Goal: Task Accomplishment & Management: Use online tool/utility

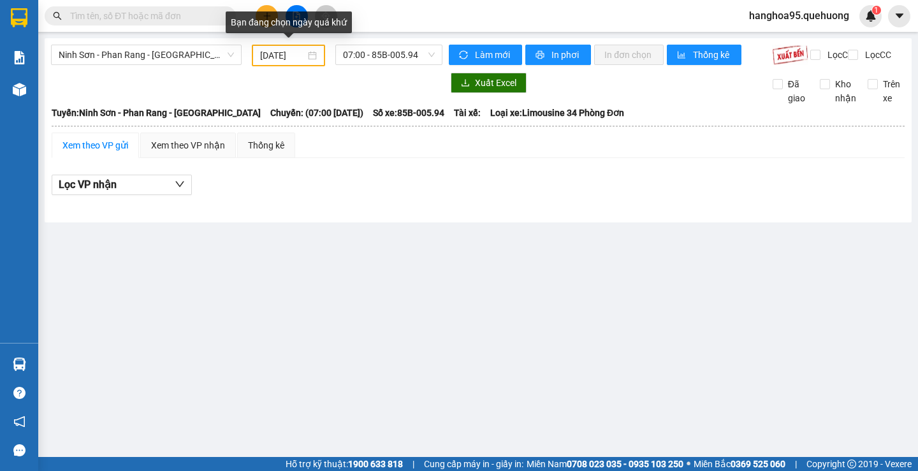
click at [311, 51] on div "[DATE]" at bounding box center [288, 55] width 57 height 14
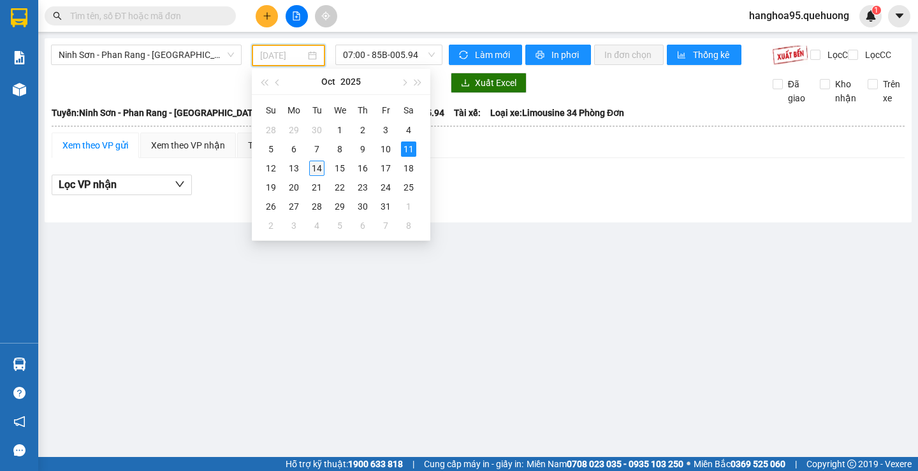
click at [313, 169] on div "14" at bounding box center [316, 168] width 15 height 15
type input "[DATE]"
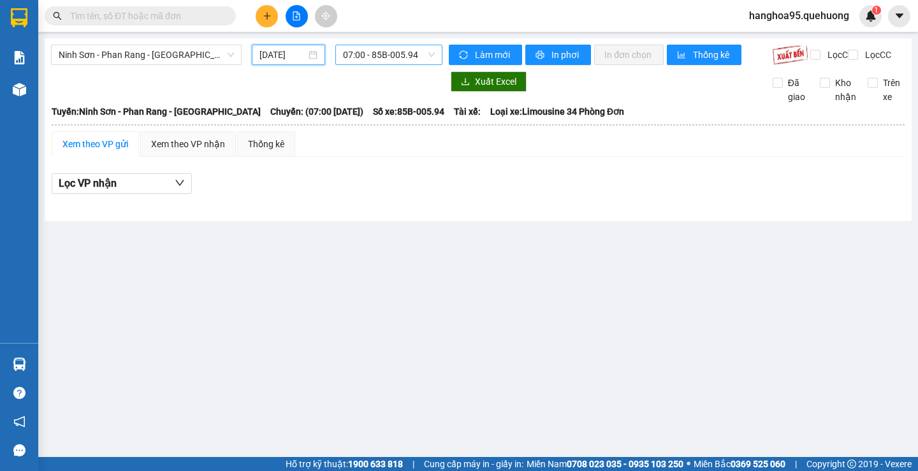
click at [426, 56] on span "07:00 - 85B-005.94" at bounding box center [389, 54] width 92 height 19
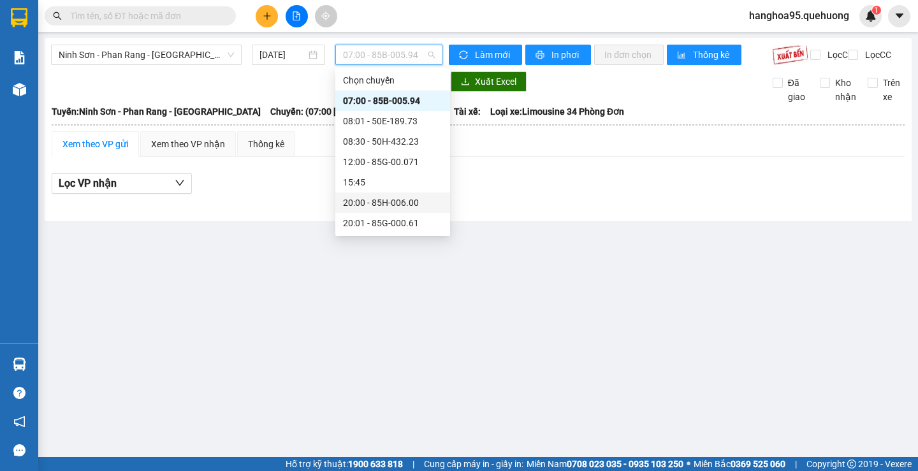
click at [393, 193] on div "20:00 - 85H-006.00" at bounding box center [392, 203] width 115 height 20
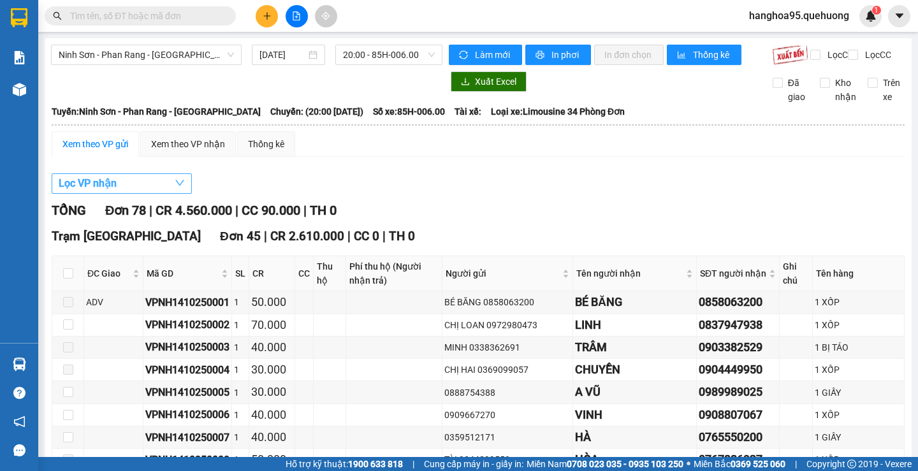
click at [96, 191] on span "Lọc VP nhận" at bounding box center [88, 183] width 58 height 16
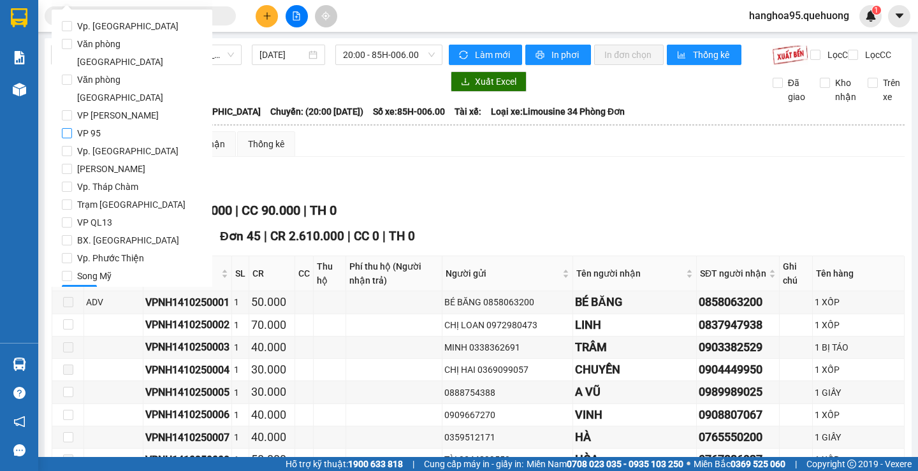
click at [63, 128] on input "VP 95" at bounding box center [67, 133] width 10 height 10
checkbox input "true"
click at [66, 164] on input "[PERSON_NAME]" at bounding box center [67, 169] width 10 height 10
checkbox input "true"
click at [86, 285] on button "Lọc" at bounding box center [79, 295] width 35 height 20
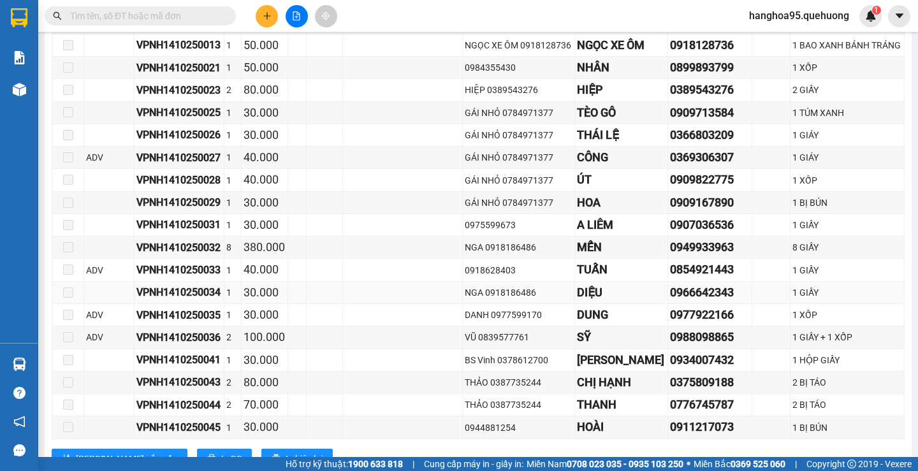
scroll to position [701, 0]
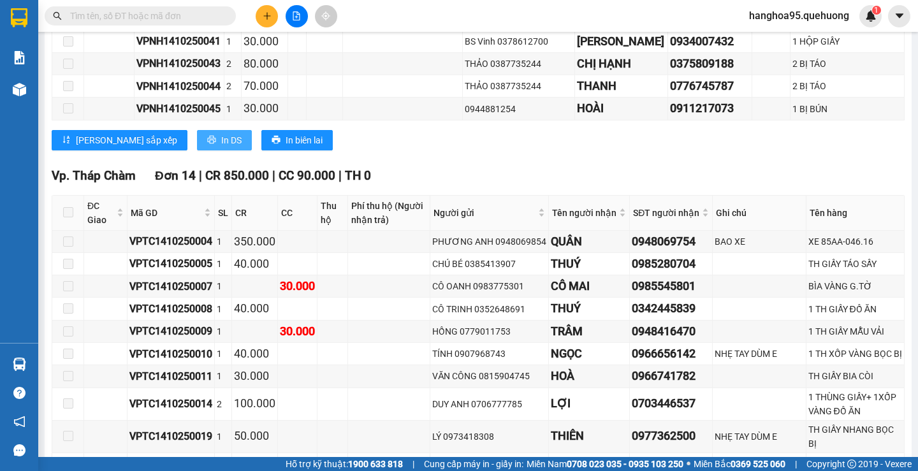
click at [221, 147] on span "In DS" at bounding box center [231, 140] width 20 height 14
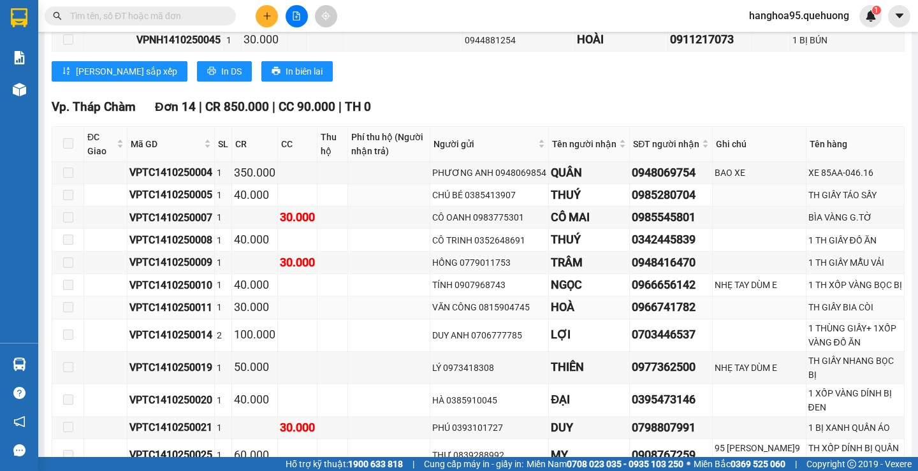
scroll to position [916, 0]
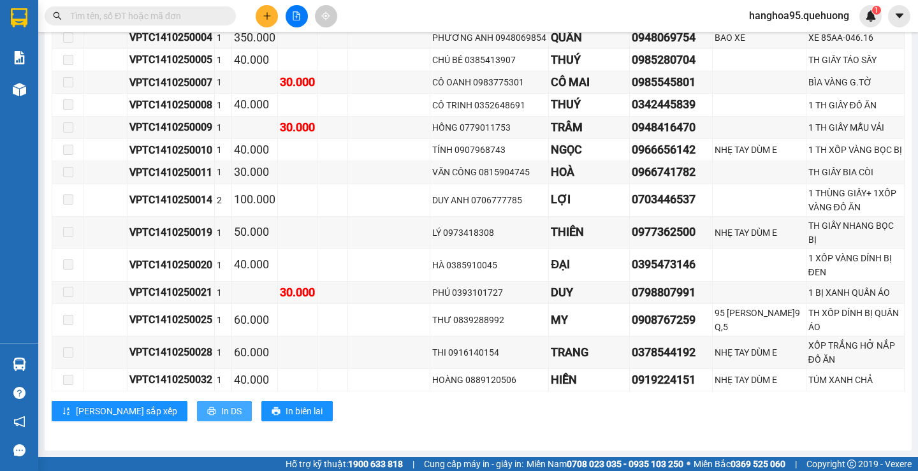
click at [221, 408] on span "In DS" at bounding box center [231, 411] width 20 height 14
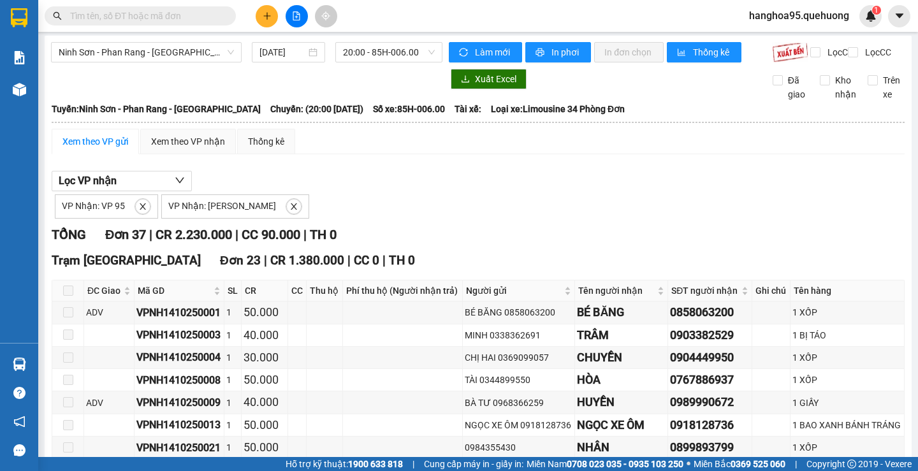
scroll to position [0, 0]
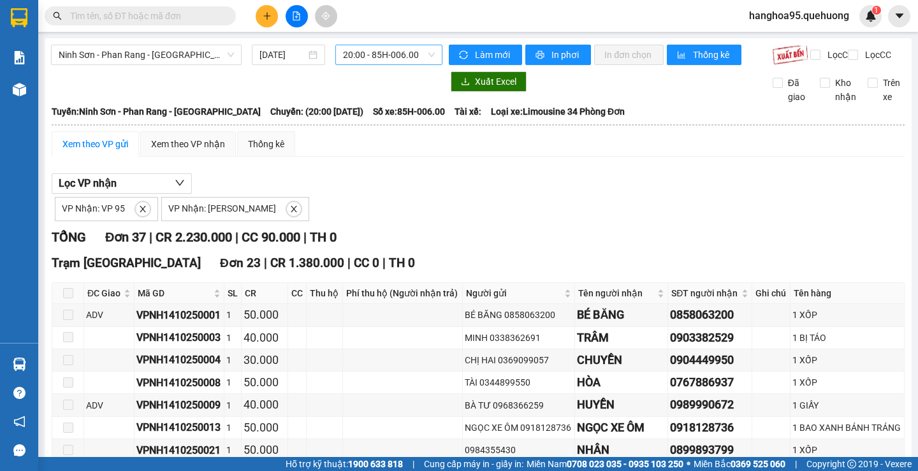
click at [425, 57] on span "20:00 - 85H-006.00" at bounding box center [389, 54] width 92 height 19
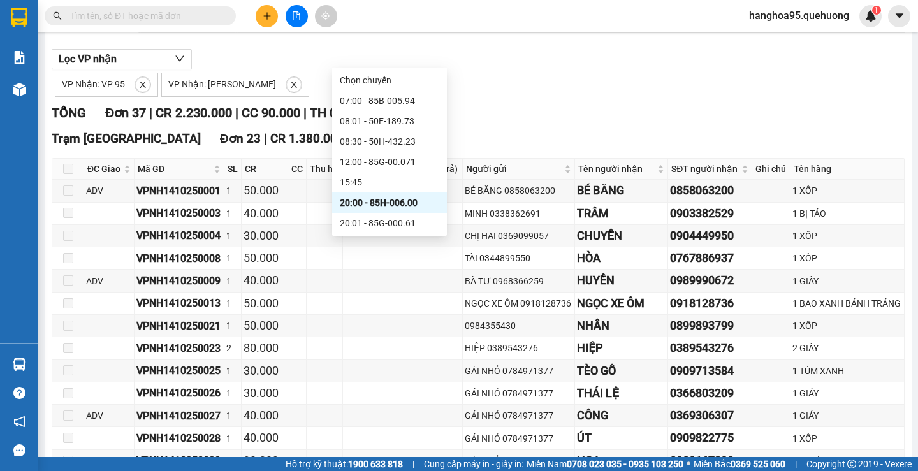
scroll to position [191, 0]
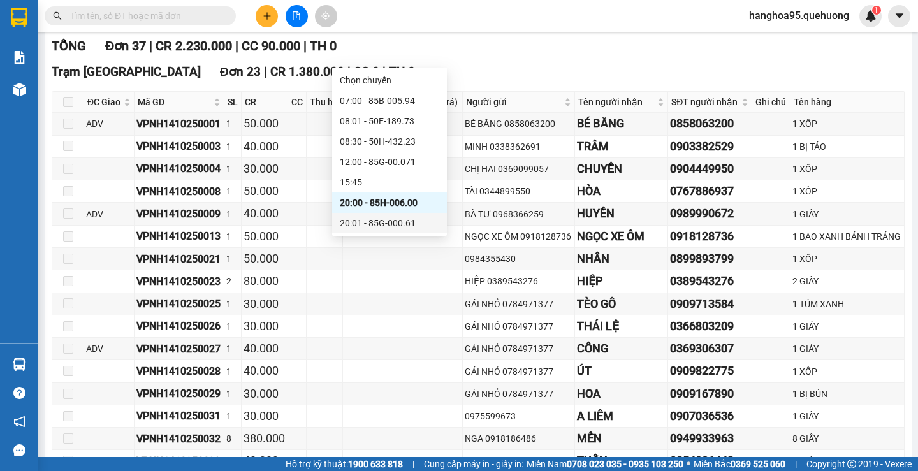
click at [399, 221] on div "20:01 - 85G-000.61" at bounding box center [389, 223] width 99 height 14
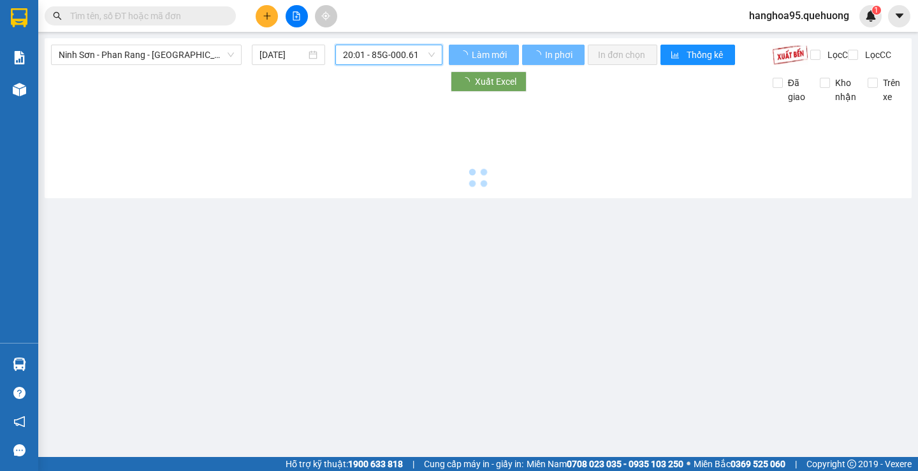
scroll to position [0, 0]
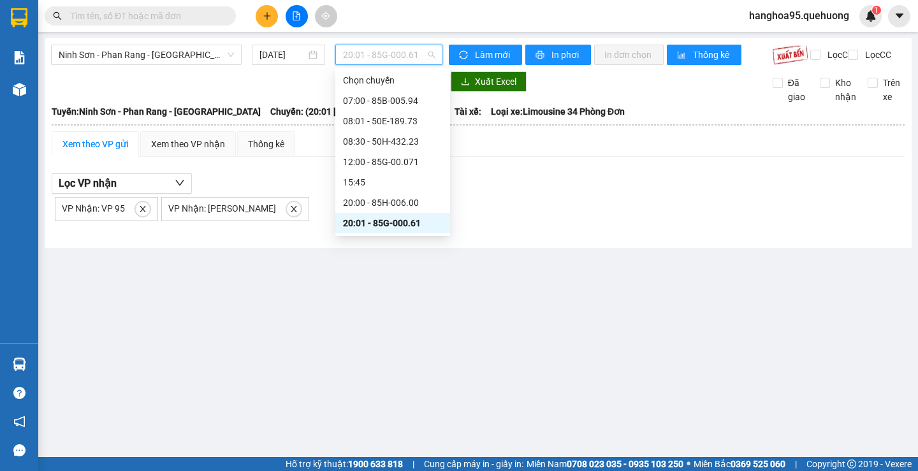
click at [416, 56] on span "20:01 - 85G-000.61" at bounding box center [389, 54] width 92 height 19
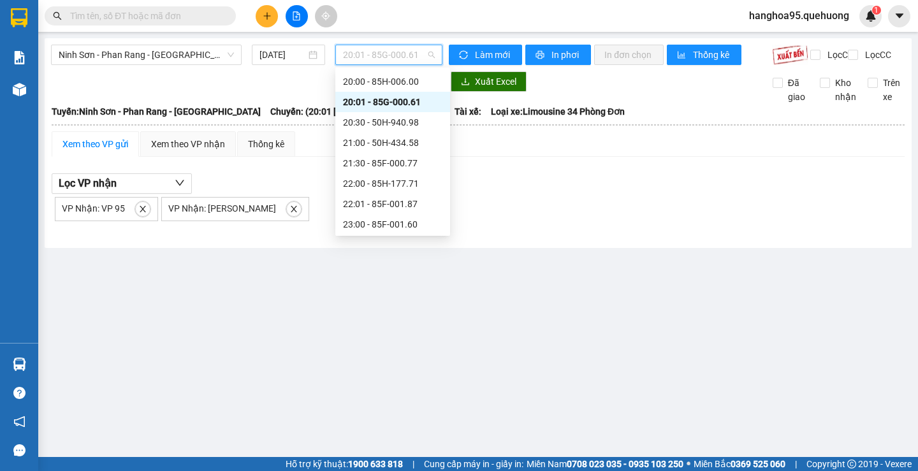
scroll to position [122, 0]
click at [400, 121] on div "20:30 - 50H-940.98" at bounding box center [392, 121] width 99 height 14
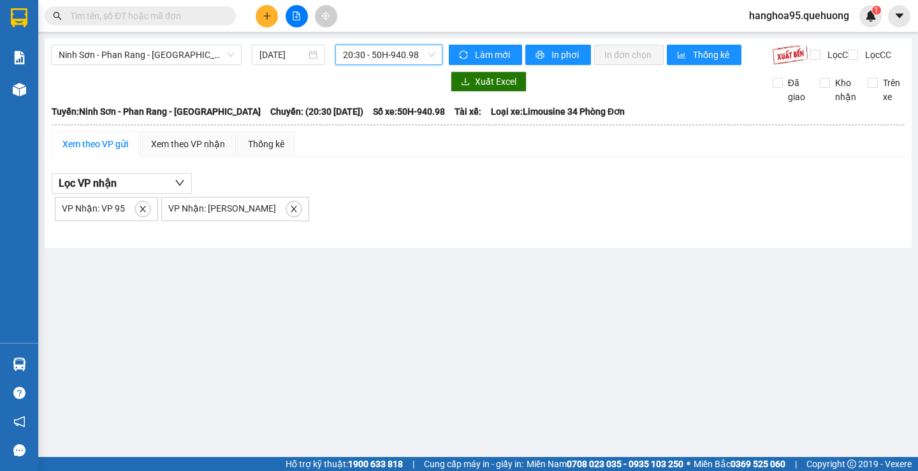
click at [431, 57] on span "20:30 - 50H-940.98" at bounding box center [389, 54] width 92 height 19
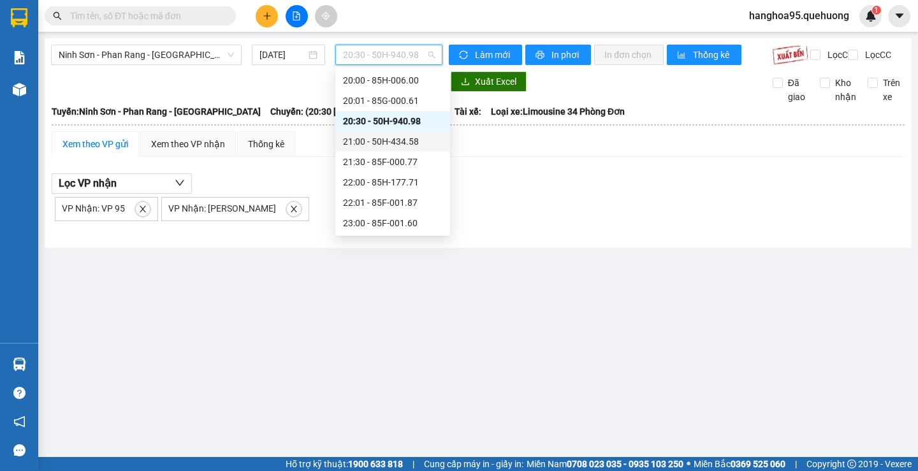
click at [409, 143] on div "21:00 - 50H-434.58" at bounding box center [392, 142] width 99 height 14
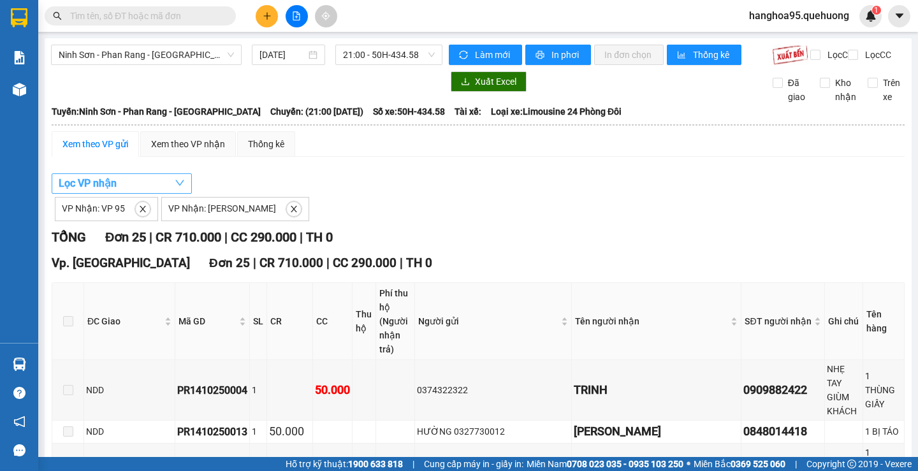
click at [136, 194] on button "Lọc VP nhận" at bounding box center [122, 183] width 140 height 20
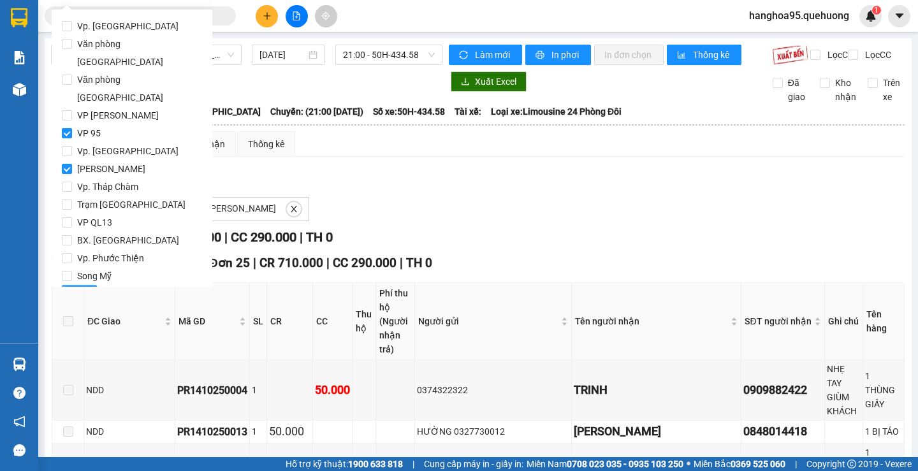
click at [77, 288] on span "Lọc" at bounding box center [79, 295] width 15 height 14
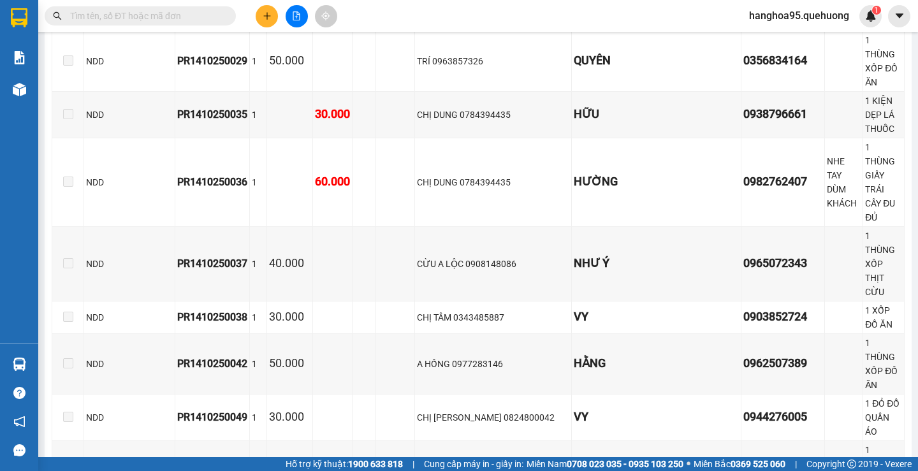
scroll to position [819, 0]
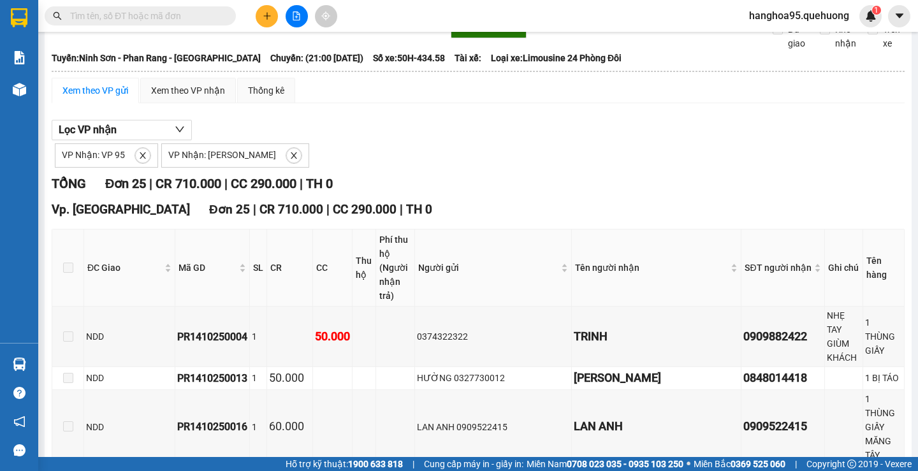
scroll to position [0, 0]
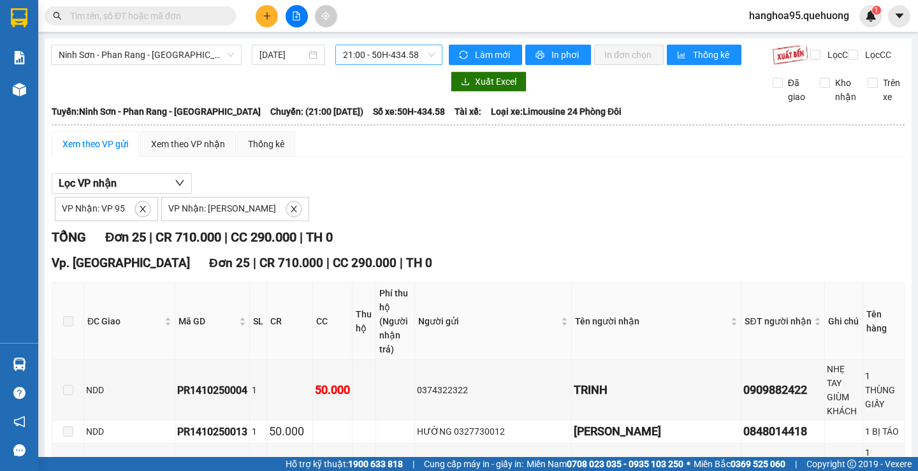
click at [417, 55] on span "21:00 - 50H-434.58" at bounding box center [389, 54] width 92 height 19
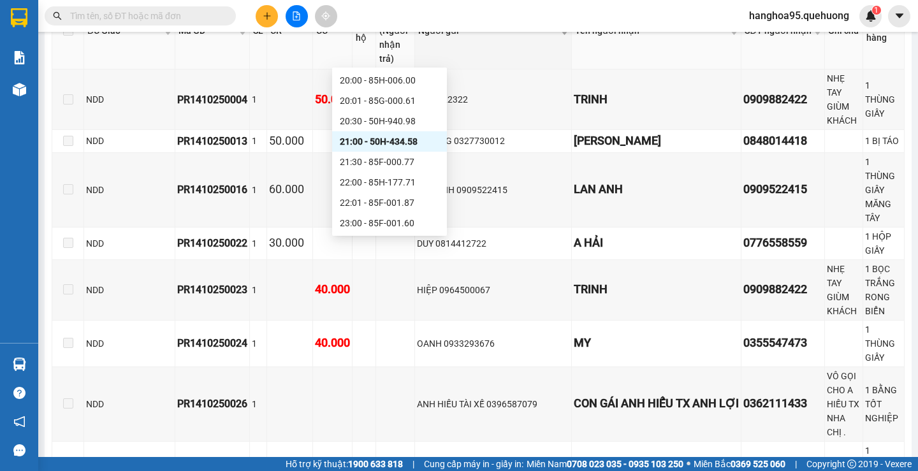
scroll to position [319, 0]
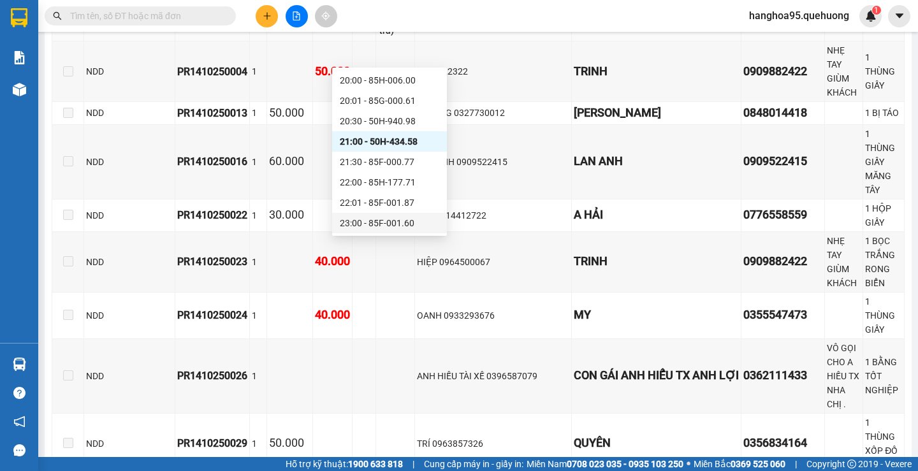
click at [406, 226] on div "23:00 - 85F-001.60" at bounding box center [389, 223] width 99 height 14
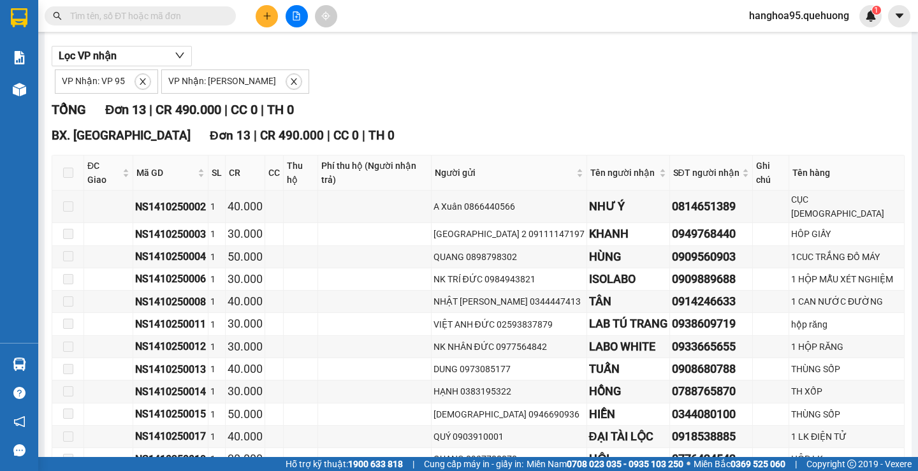
scroll to position [216, 0]
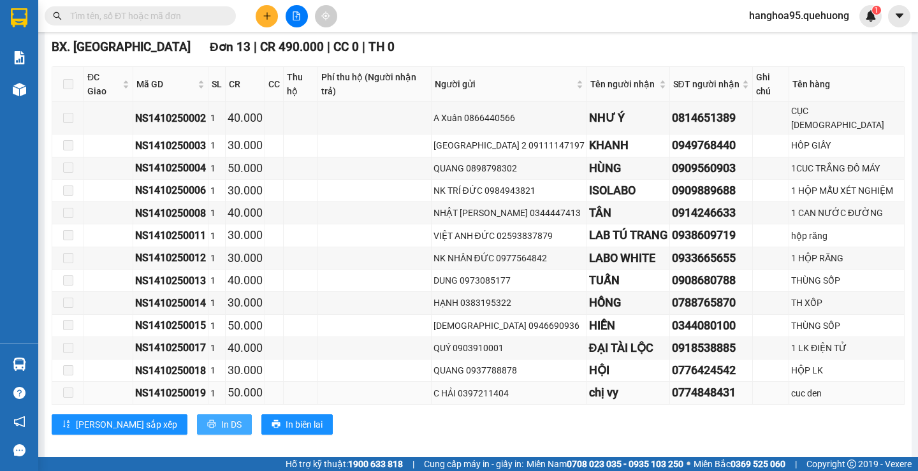
drag, startPoint x: 163, startPoint y: 414, endPoint x: 179, endPoint y: 383, distance: 34.5
click at [197, 414] on button "In DS" at bounding box center [224, 424] width 55 height 20
